Goal: Task Accomplishment & Management: Manage account settings

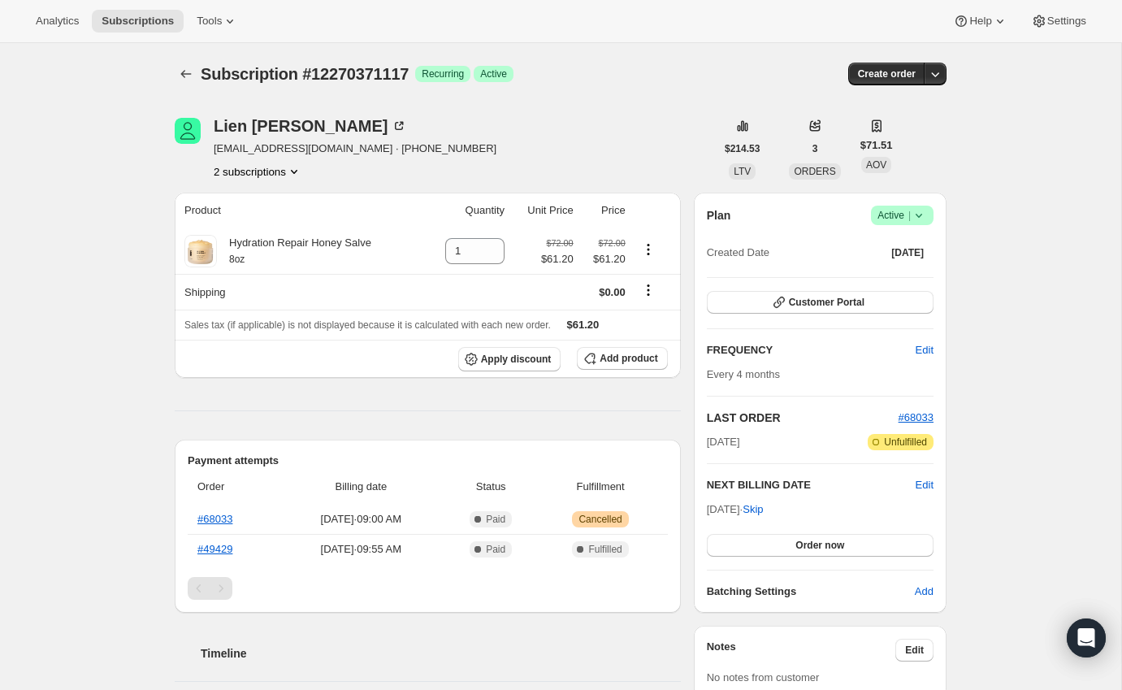
click at [919, 213] on icon at bounding box center [918, 215] width 16 height 16
click at [896, 272] on span "Cancel subscription" at bounding box center [898, 274] width 92 height 12
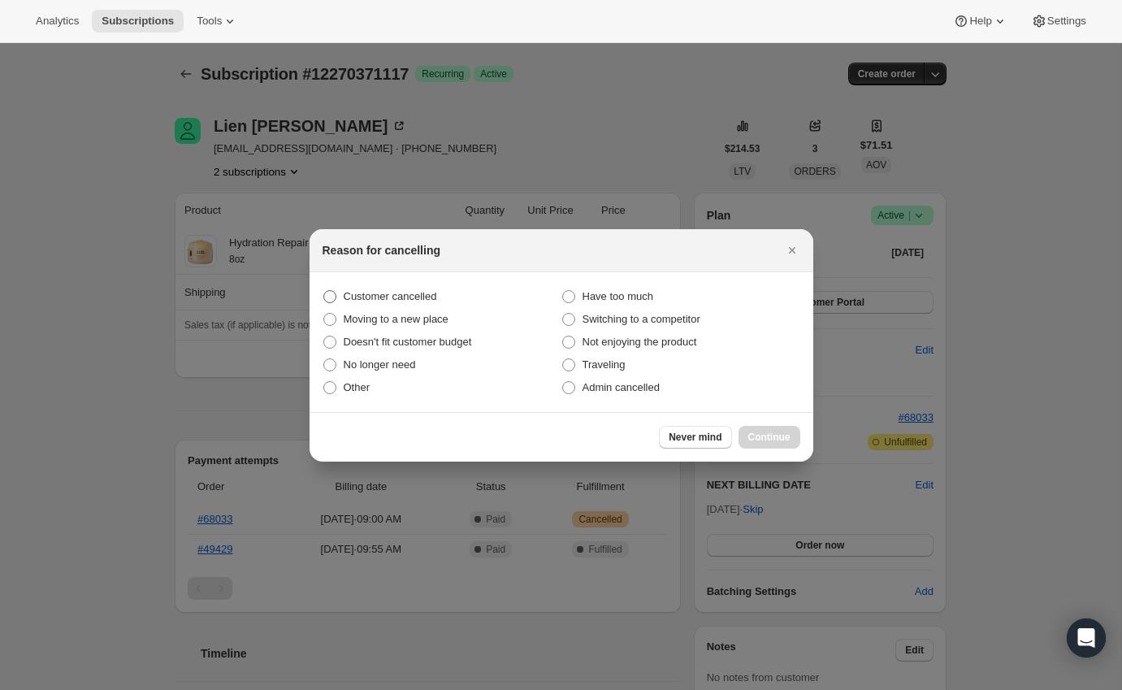
click at [361, 293] on span "Customer cancelled" at bounding box center [390, 296] width 93 height 12
click at [324, 291] on input "Customer cancelled" at bounding box center [323, 290] width 1 height 1
radio input "true"
click at [785, 435] on span "Continue" at bounding box center [769, 436] width 42 height 13
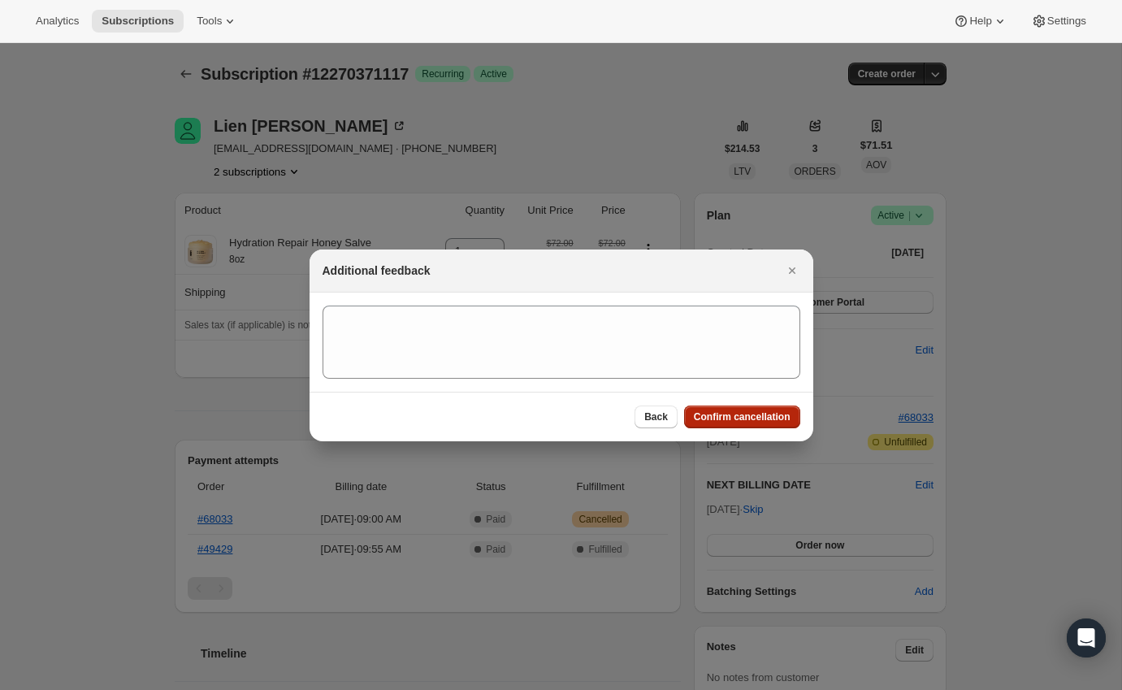
click at [772, 412] on span "Confirm cancellation" at bounding box center [742, 416] width 97 height 13
